Goal: Task Accomplishment & Management: Use online tool/utility

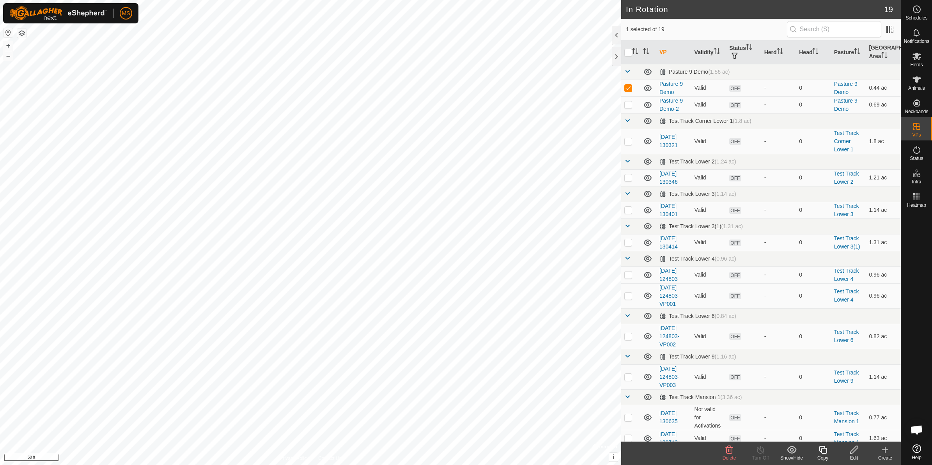
click at [855, 453] on icon at bounding box center [854, 449] width 10 height 9
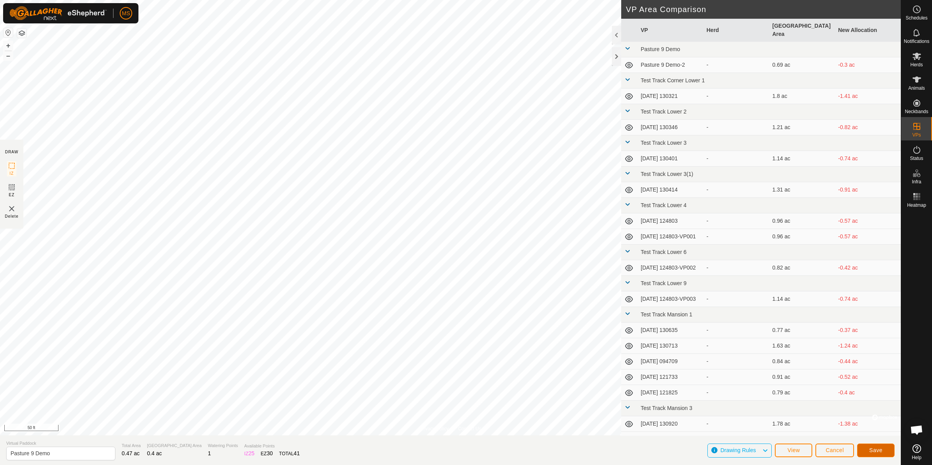
click at [862, 450] on button "Save" at bounding box center [875, 450] width 37 height 14
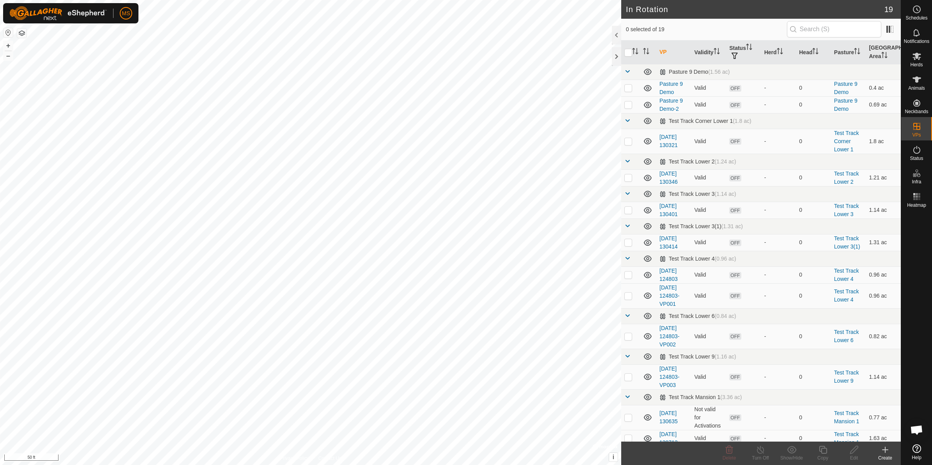
checkbox input "true"
click at [854, 453] on icon at bounding box center [854, 449] width 10 height 9
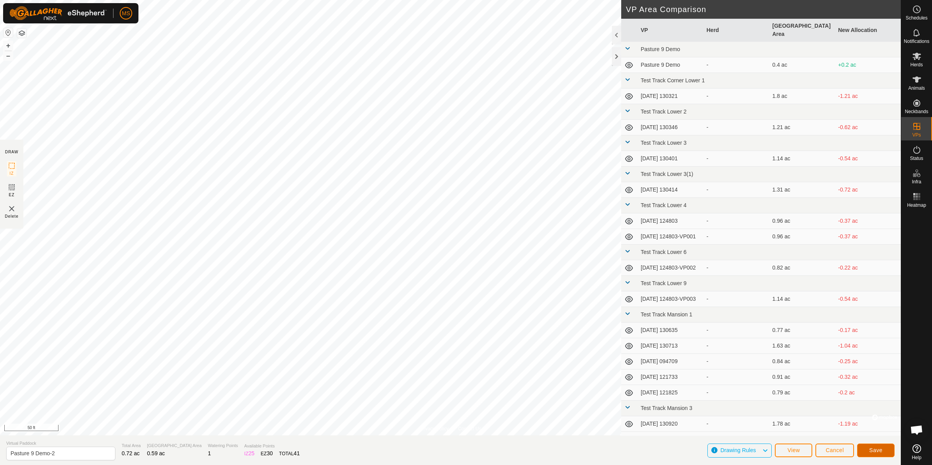
click at [878, 448] on span "Save" at bounding box center [875, 450] width 13 height 6
